Goal: Transaction & Acquisition: Purchase product/service

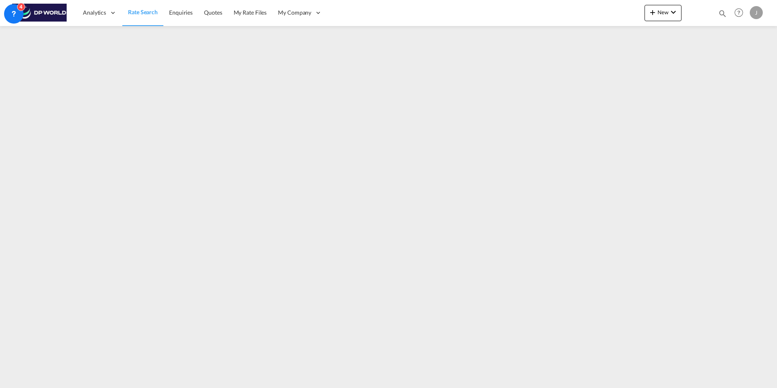
drag, startPoint x: 0, startPoint y: 0, endPoint x: 144, endPoint y: 12, distance: 144.7
click at [144, 12] on span "Rate Search" at bounding box center [143, 12] width 30 height 7
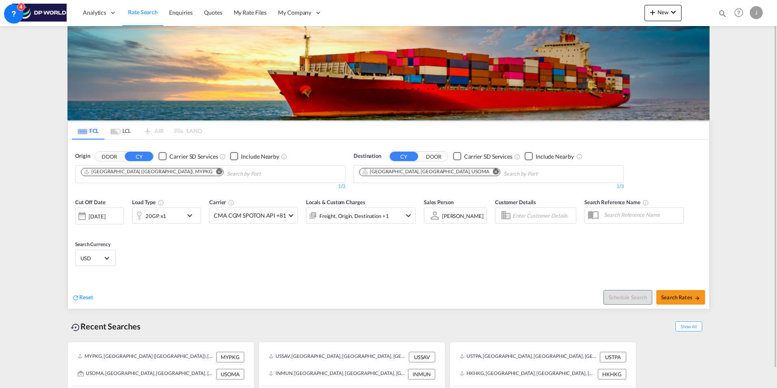
click at [216, 170] on md-icon "Remove" at bounding box center [219, 171] width 6 height 6
click at [493, 172] on md-icon "Remove" at bounding box center [496, 171] width 6 height 6
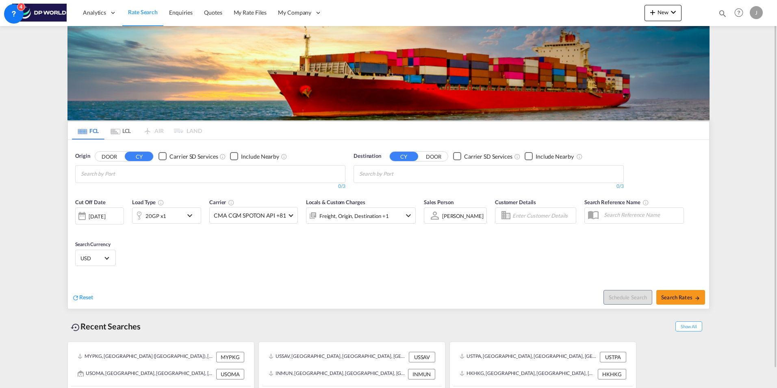
click at [115, 180] on body "Analytics Dashboard Rate Search Enquiries Quotes My Rate Files My Company" at bounding box center [388, 194] width 777 height 388
type input "[GEOGRAPHIC_DATA]"
click at [116, 193] on div "[GEOGRAPHIC_DATA] , [GEOGRAPHIC_DATA] [GEOGRAPHIC_DATA] USHOU" at bounding box center [144, 194] width 154 height 29
type input "i"
type input "b"
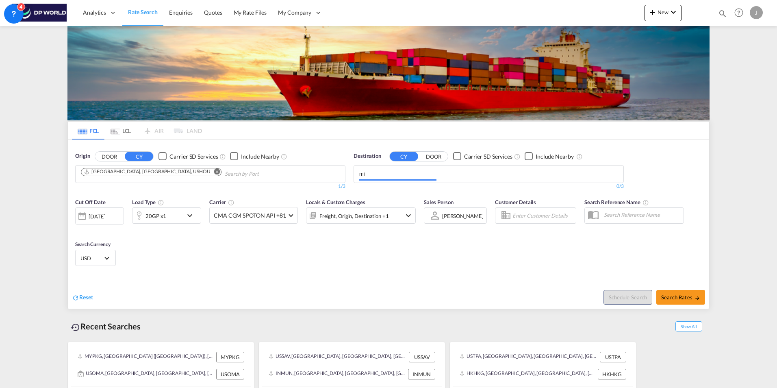
type input "m"
drag, startPoint x: 401, startPoint y: 173, endPoint x: 383, endPoint y: 171, distance: 18.7
click at [415, 173] on body "Analytics Dashboard Rate Search Enquiries Quotes My Rate Files My Company" at bounding box center [388, 194] width 777 height 388
paste input "ICD Borkhedi"
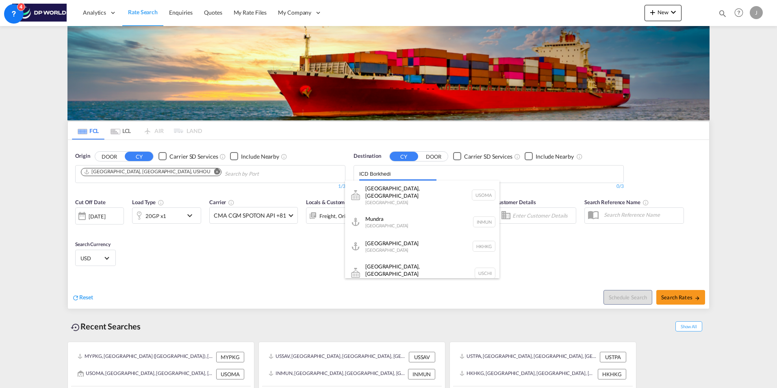
click at [95, 152] on button "DOOR" at bounding box center [109, 156] width 28 height 9
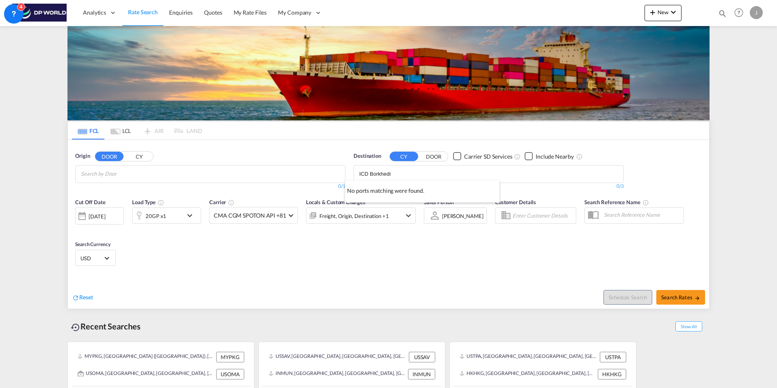
click at [95, 152] on button "DOOR" at bounding box center [109, 156] width 28 height 9
drag, startPoint x: 415, startPoint y: 173, endPoint x: 315, endPoint y: 160, distance: 100.9
click at [315, 160] on div "Origin DOOR CY 0/3 0/ 0/1 Destination CY DOOR Carrier SD Services Include Nearb…" at bounding box center [388, 167] width 641 height 54
type input "nagpur"
click at [414, 189] on div "[GEOGRAPHIC_DATA] , MH [GEOGRAPHIC_DATA] INNAG" at bounding box center [422, 192] width 154 height 24
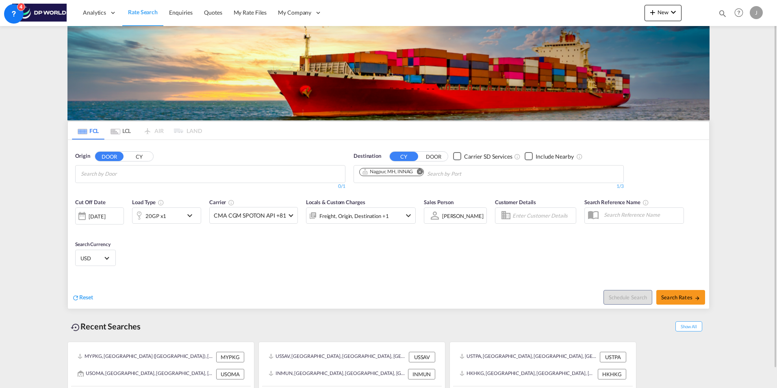
drag, startPoint x: 374, startPoint y: 268, endPoint x: 368, endPoint y: 246, distance: 22.8
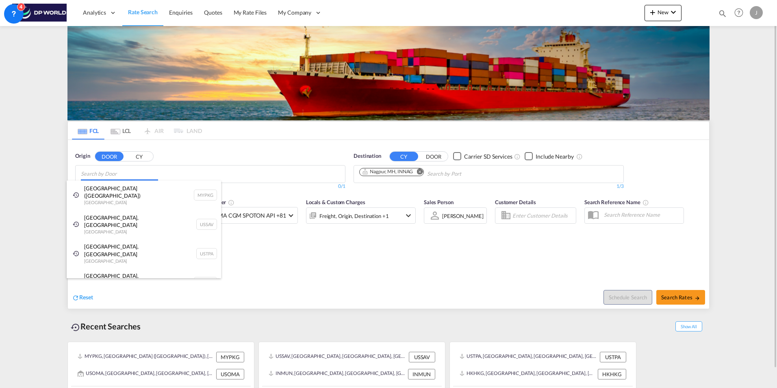
click at [174, 175] on body "Analytics Dashboard Rate Search Enquiries Quotes My Rate Files My Company" at bounding box center [388, 194] width 777 height 388
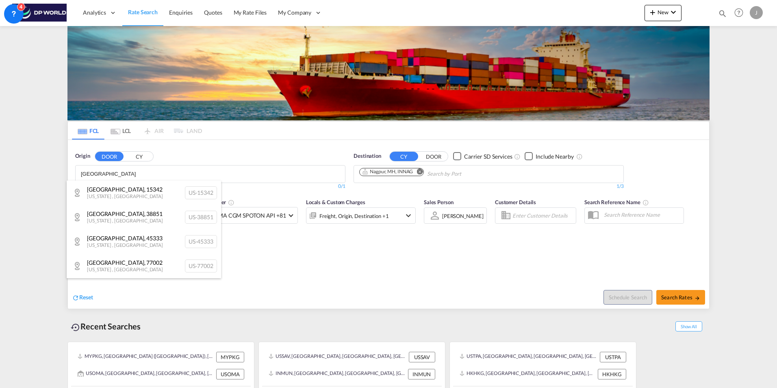
type input "[GEOGRAPHIC_DATA]"
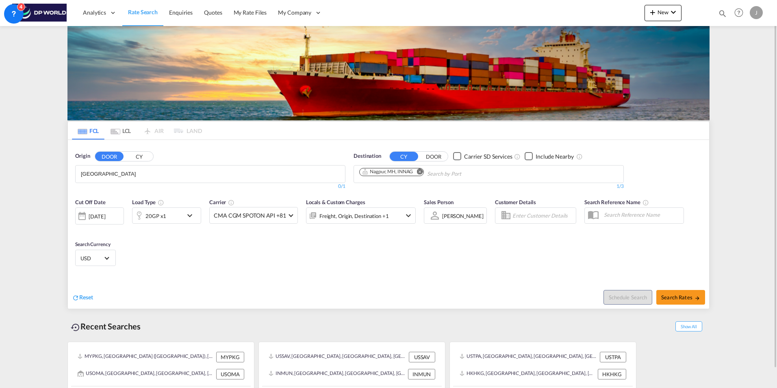
click at [137, 154] on button "CY" at bounding box center [139, 156] width 28 height 9
click at [110, 175] on body "Analytics Dashboard Rate Search Enquiries Quotes My Rate Files My Company" at bounding box center [388, 194] width 777 height 388
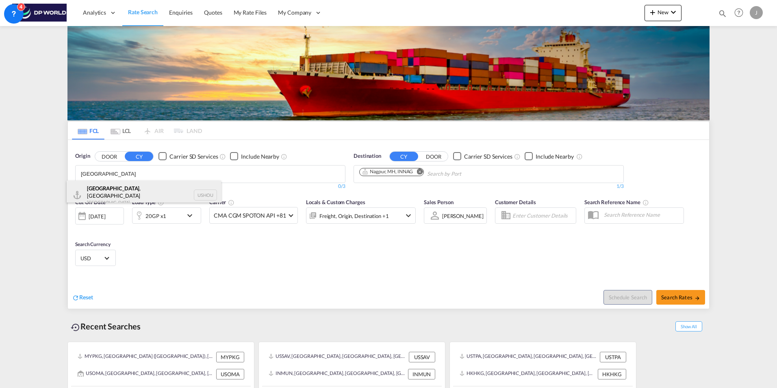
click at [139, 194] on div "[GEOGRAPHIC_DATA] , [GEOGRAPHIC_DATA] [GEOGRAPHIC_DATA] USHOU" at bounding box center [144, 194] width 154 height 29
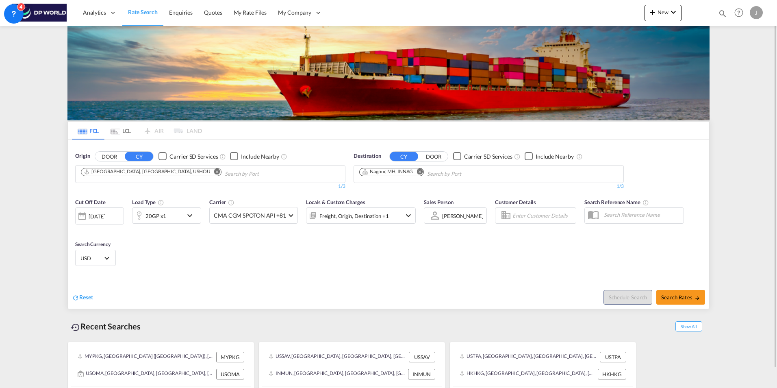
click at [502, 278] on div "Schedule Search Search Rates" at bounding box center [549, 292] width 319 height 31
click at [186, 217] on md-icon "icon-chevron-down" at bounding box center [192, 215] width 14 height 10
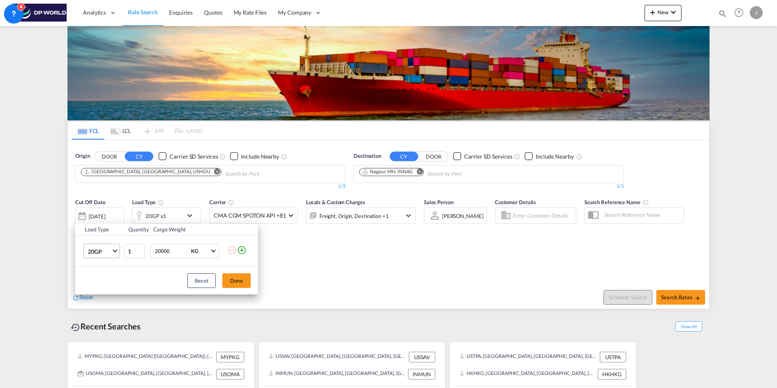
click at [109, 250] on span "20GP" at bounding box center [100, 251] width 24 height 8
click at [108, 271] on md-option "40GP" at bounding box center [108, 271] width 55 height 20
click at [231, 278] on button "Done" at bounding box center [236, 280] width 28 height 15
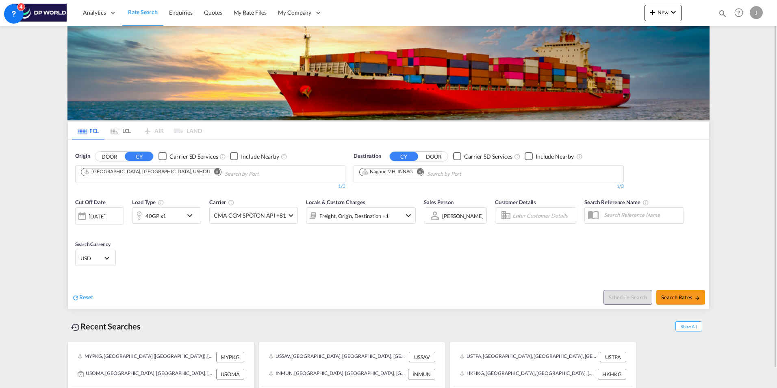
click at [464, 273] on div "Cut Off Date [DATE] [DATE] Load Type 40GP x1 Carrier CMA CGM SPOTON API +81 Onl…" at bounding box center [388, 251] width 641 height 115
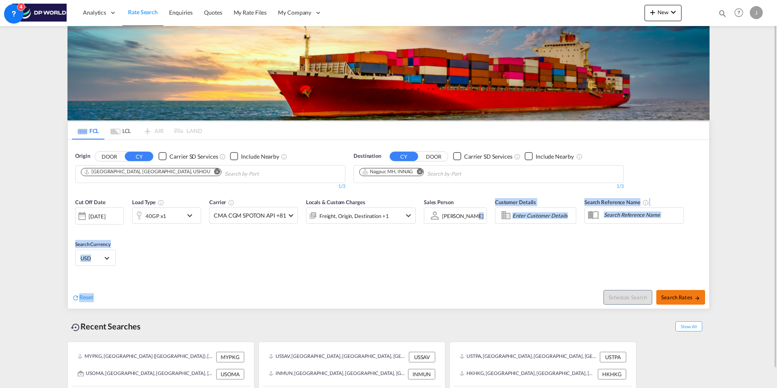
click at [675, 299] on span "Search Rates" at bounding box center [680, 297] width 39 height 7
type input "USHOU to INNAG / [DATE]"
